Goal: Information Seeking & Learning: Learn about a topic

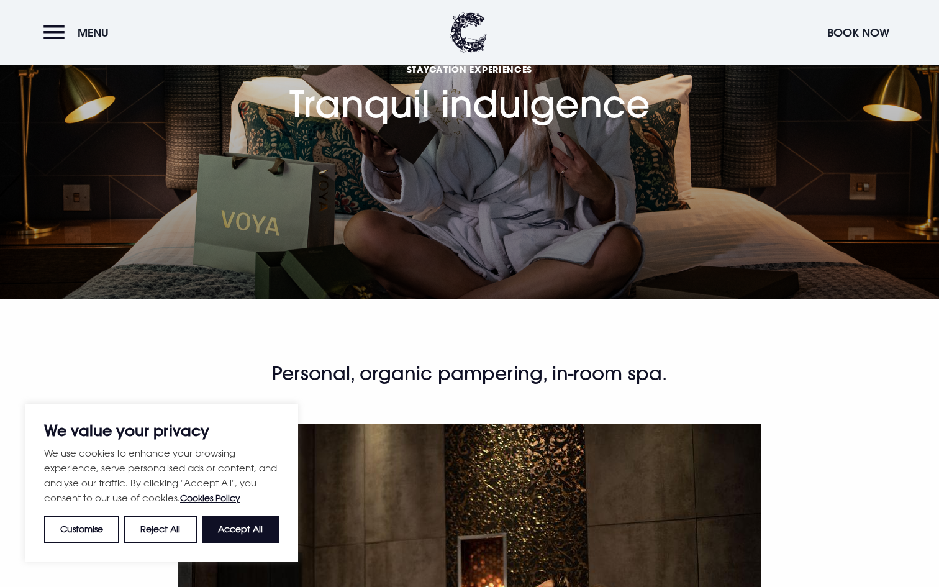
scroll to position [89, 0]
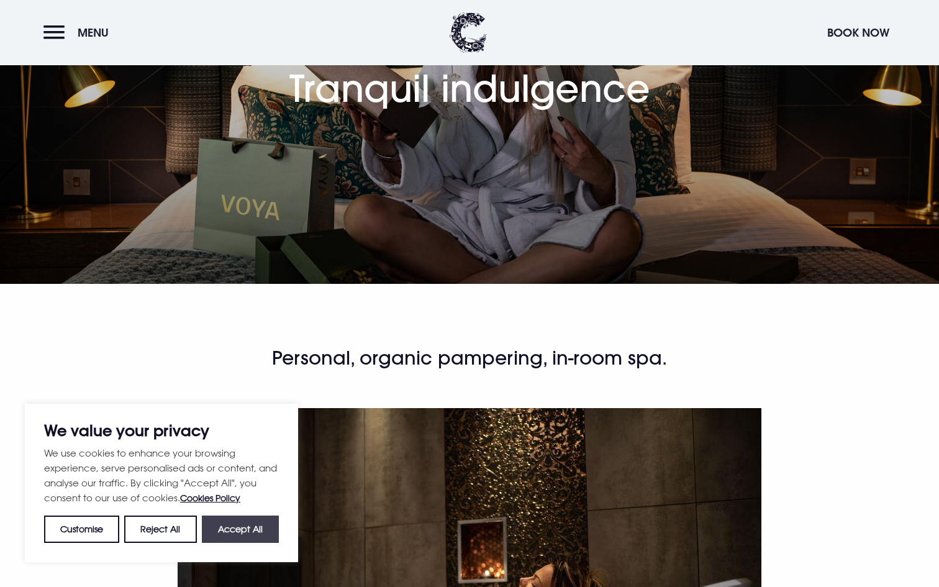
click at [218, 532] on button "Accept All" at bounding box center [240, 529] width 77 height 27
checkbox input "true"
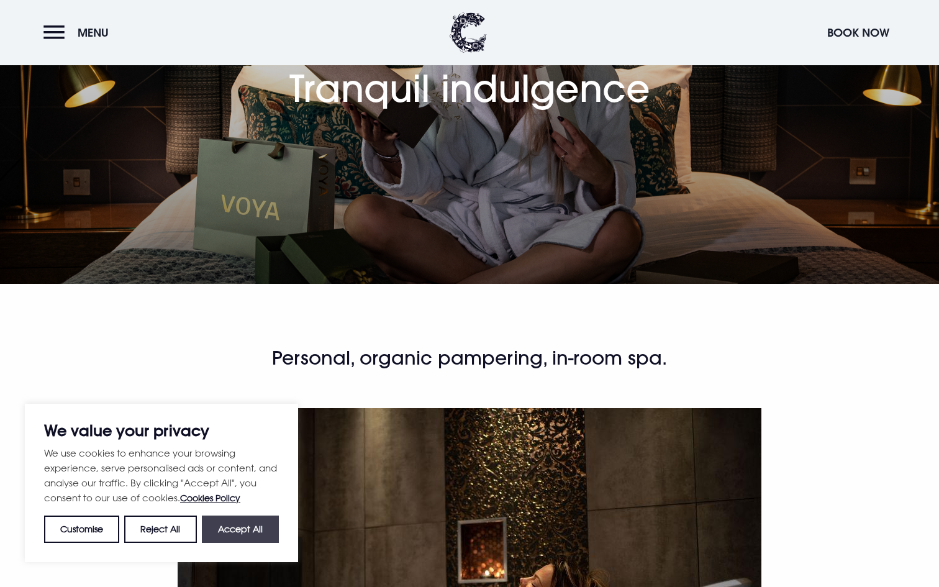
checkbox input "true"
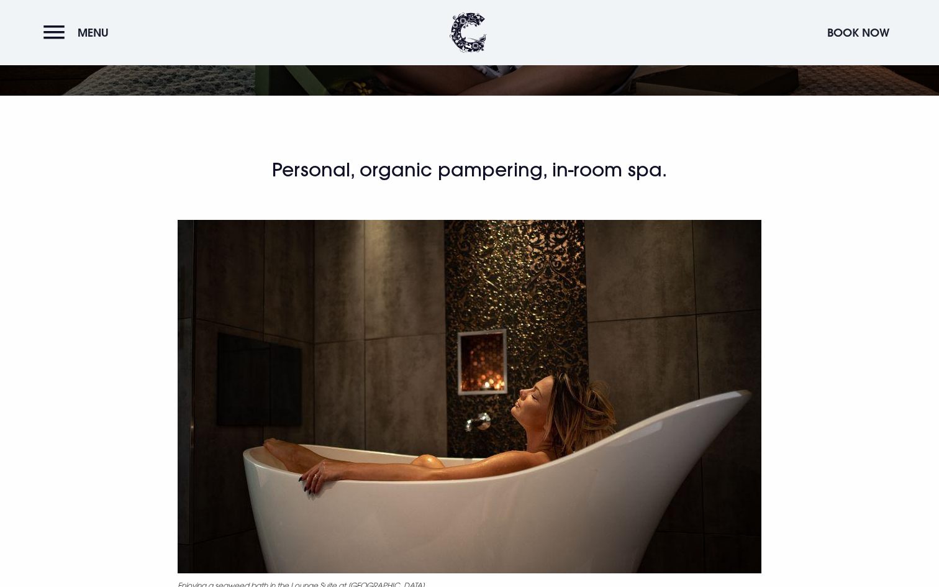
scroll to position [0, 0]
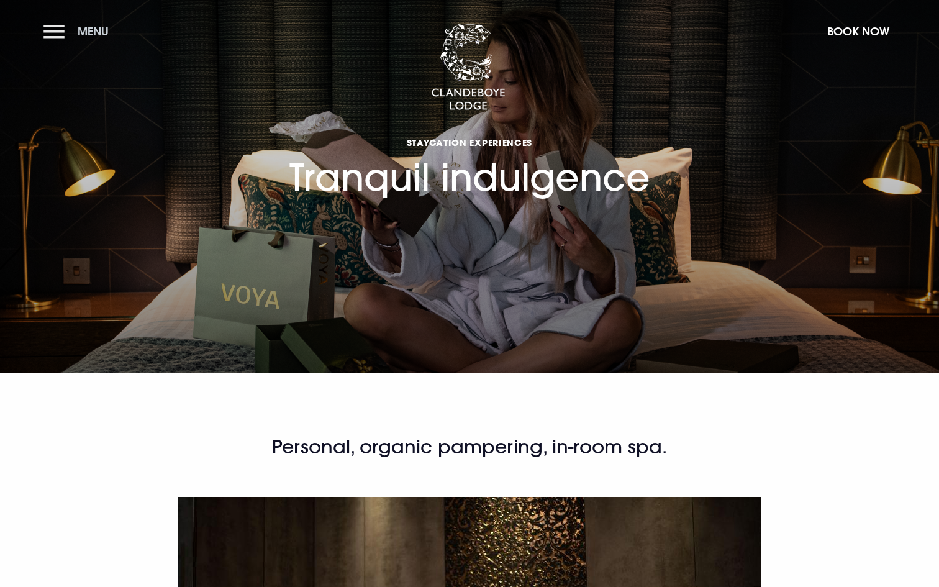
click at [58, 34] on button "Menu" at bounding box center [78, 31] width 71 height 27
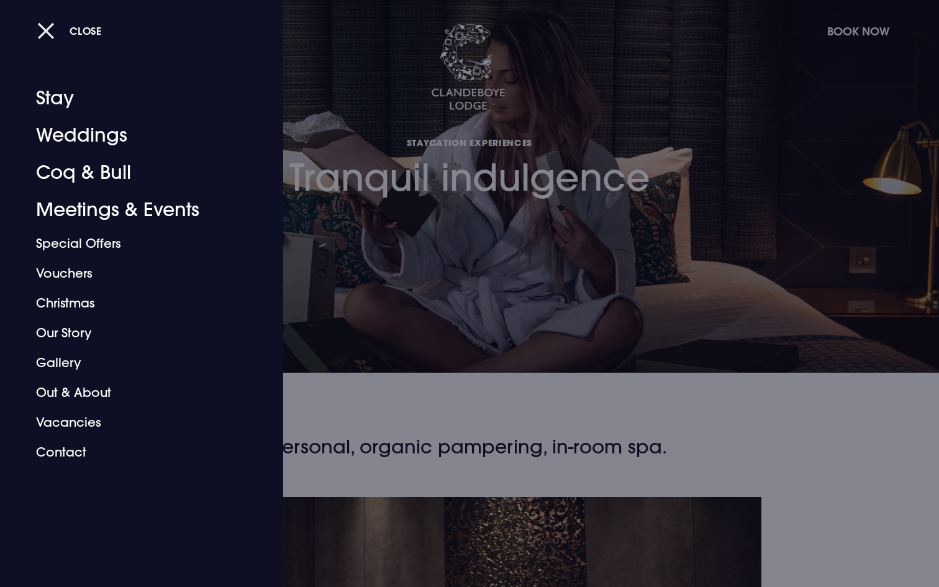
click at [46, 30] on button "Close" at bounding box center [69, 30] width 65 height 25
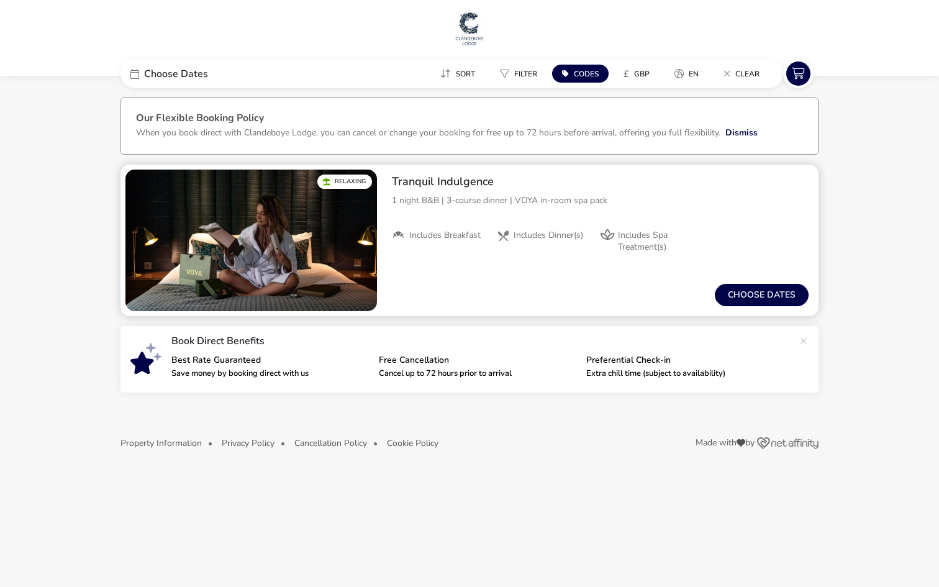
click at [646, 239] on span "Includes Spa Treatment(s)" at bounding box center [656, 241] width 77 height 22
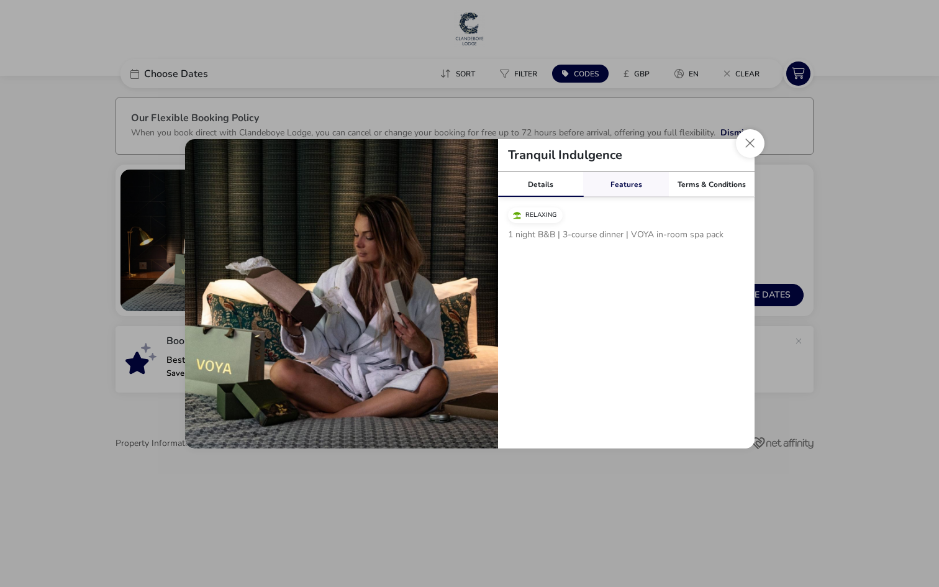
click at [632, 181] on link "Features" at bounding box center [626, 184] width 86 height 25
click at [561, 232] on span "Includes Spa Treatment(s)" at bounding box center [571, 240] width 91 height 22
click at [540, 181] on link "Details" at bounding box center [541, 184] width 86 height 25
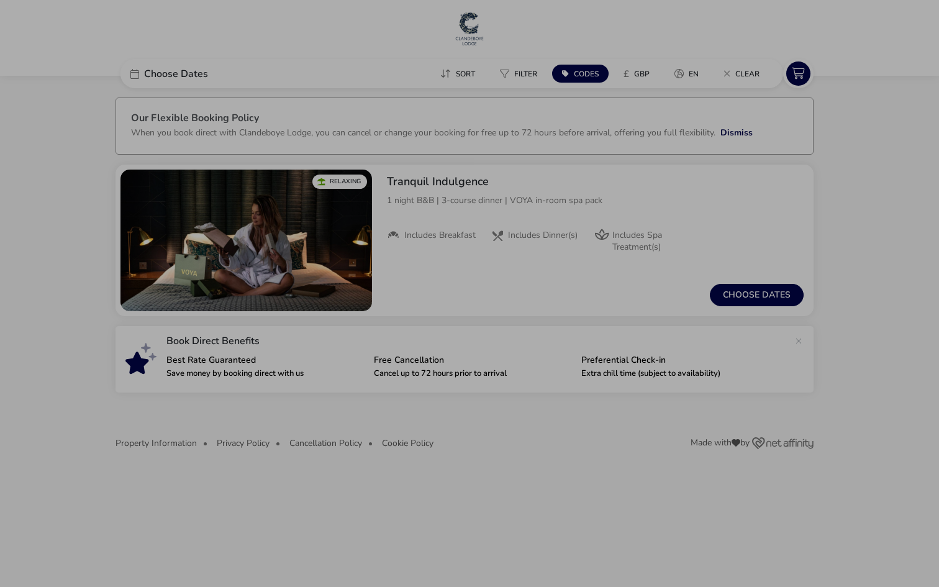
click at [840, 232] on div "Tranquil Indulgence Details Features Terms & Conditions Relaxing 1 night B&B | …" at bounding box center [469, 293] width 939 height 587
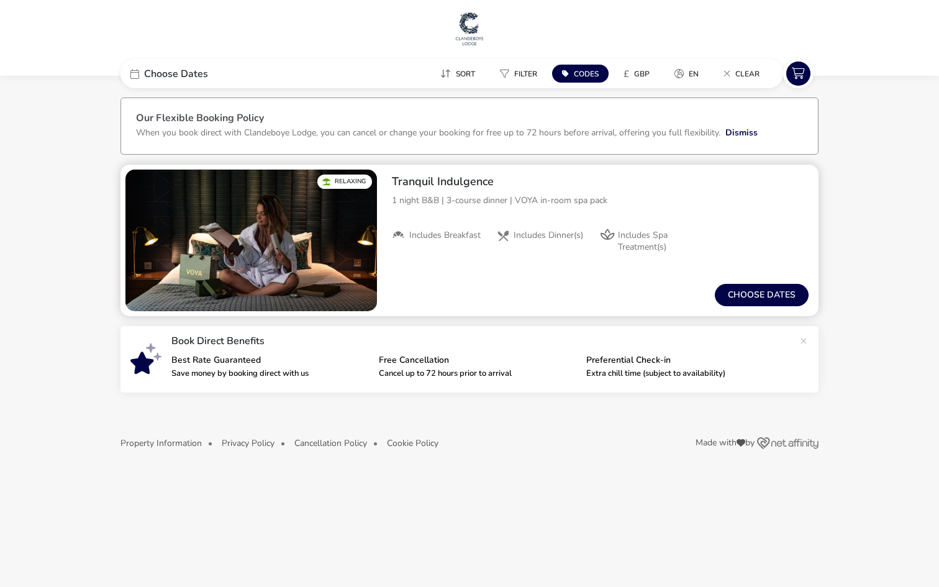
click at [647, 244] on span "Includes Spa Treatment(s)" at bounding box center [656, 241] width 77 height 22
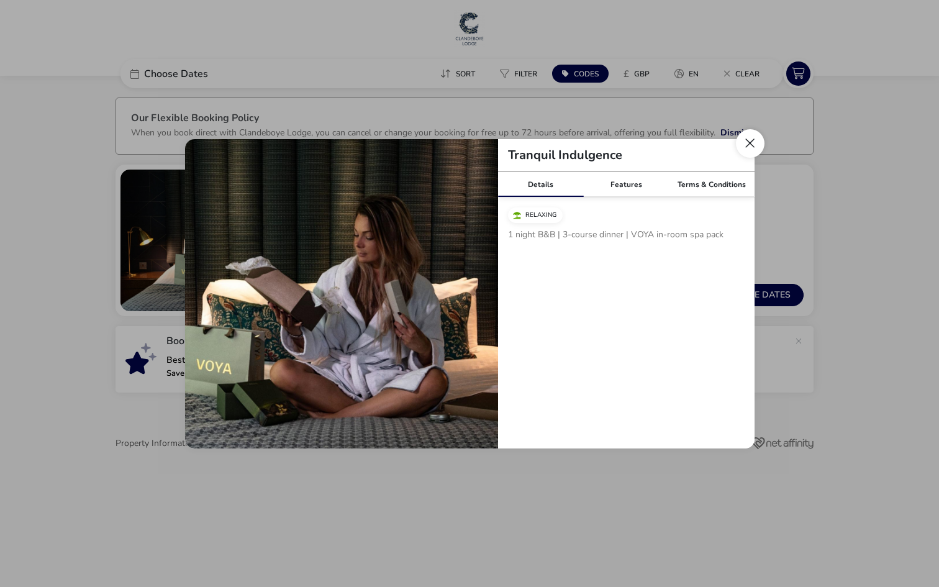
click at [750, 134] on button "Close modal" at bounding box center [750, 143] width 29 height 29
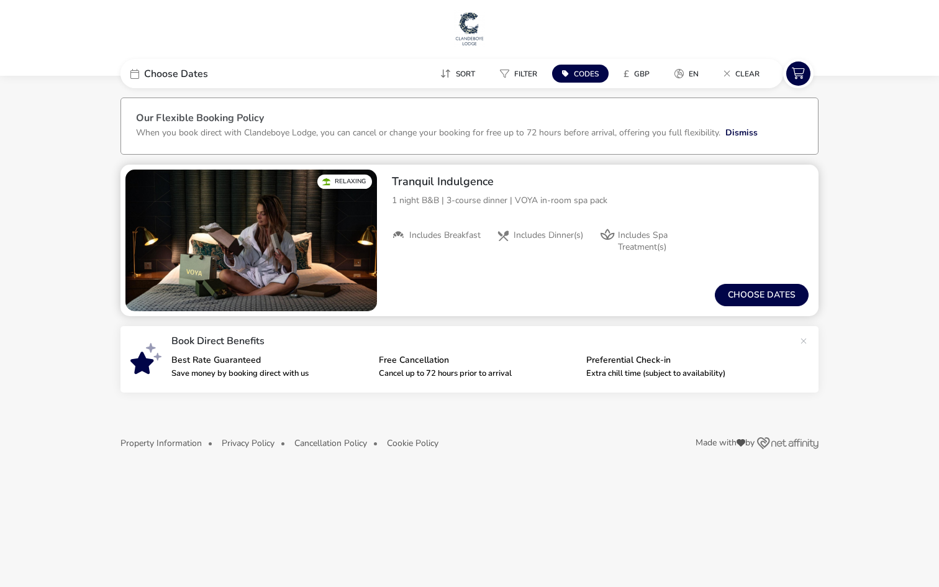
click at [647, 234] on span "Includes Spa Treatment(s)" at bounding box center [656, 241] width 77 height 22
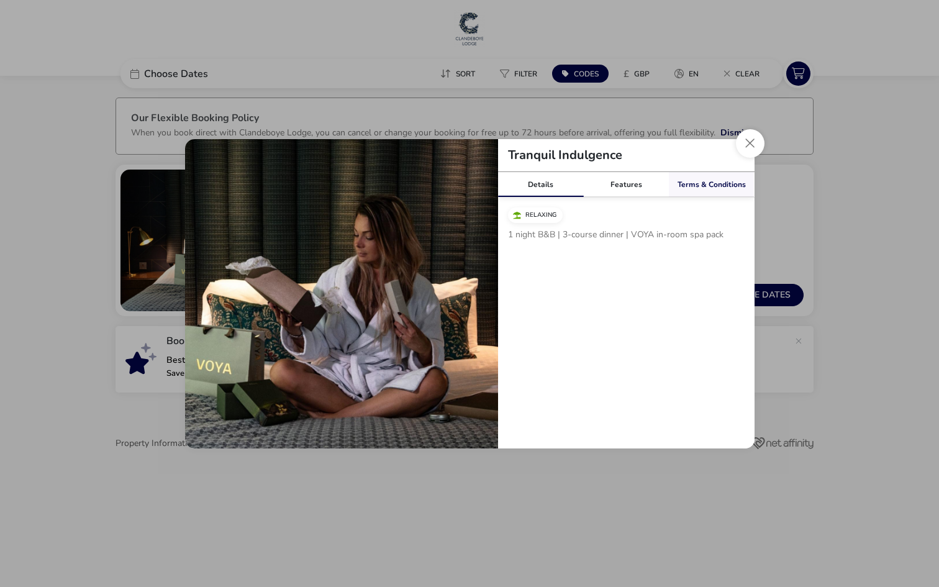
click at [688, 186] on link "Terms & Conditions" at bounding box center [712, 184] width 86 height 25
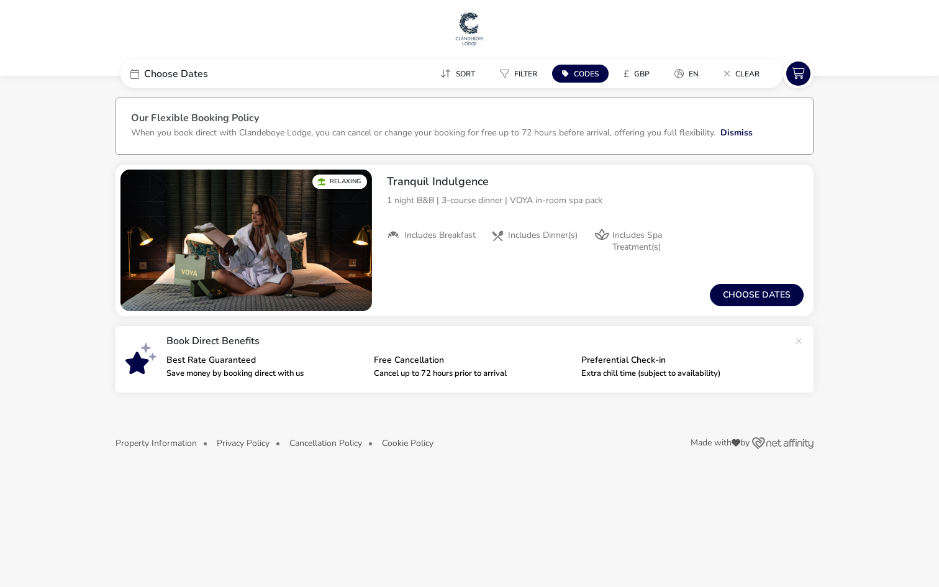
click at [805, 226] on div "Tranquil Indulgence Details Features Terms & Conditions Relaxing 1 night B&B | …" at bounding box center [469, 293] width 939 height 587
